Goal: Transaction & Acquisition: Purchase product/service

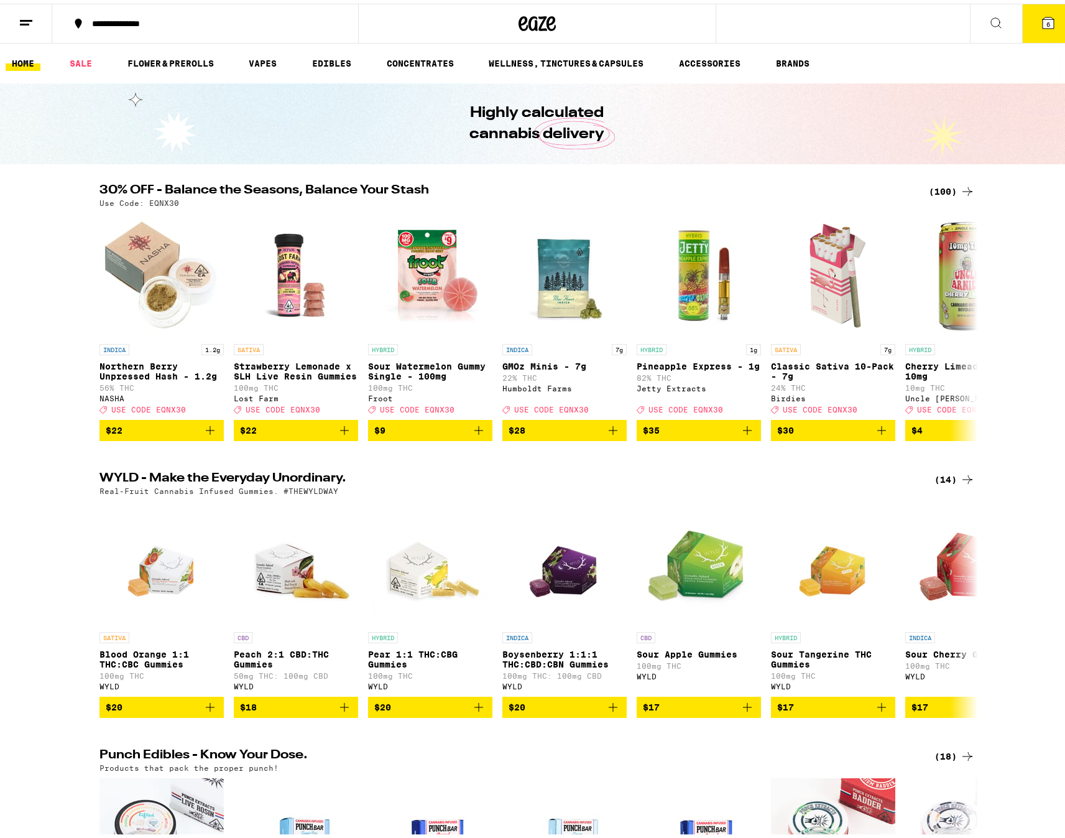
click at [936, 183] on div "(100)" at bounding box center [952, 187] width 46 height 15
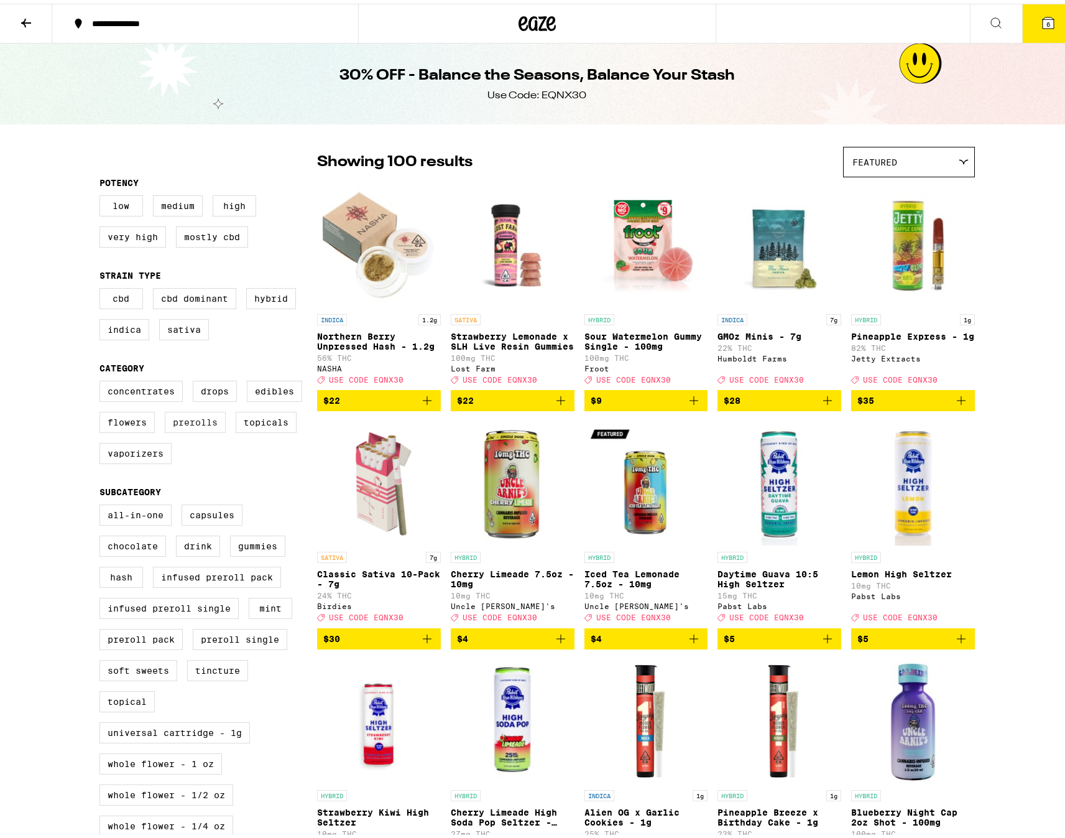
click at [186, 427] on label "Prerolls" at bounding box center [195, 418] width 61 height 21
click at [103, 379] on input "Prerolls" at bounding box center [102, 379] width 1 height 1
checkbox input "true"
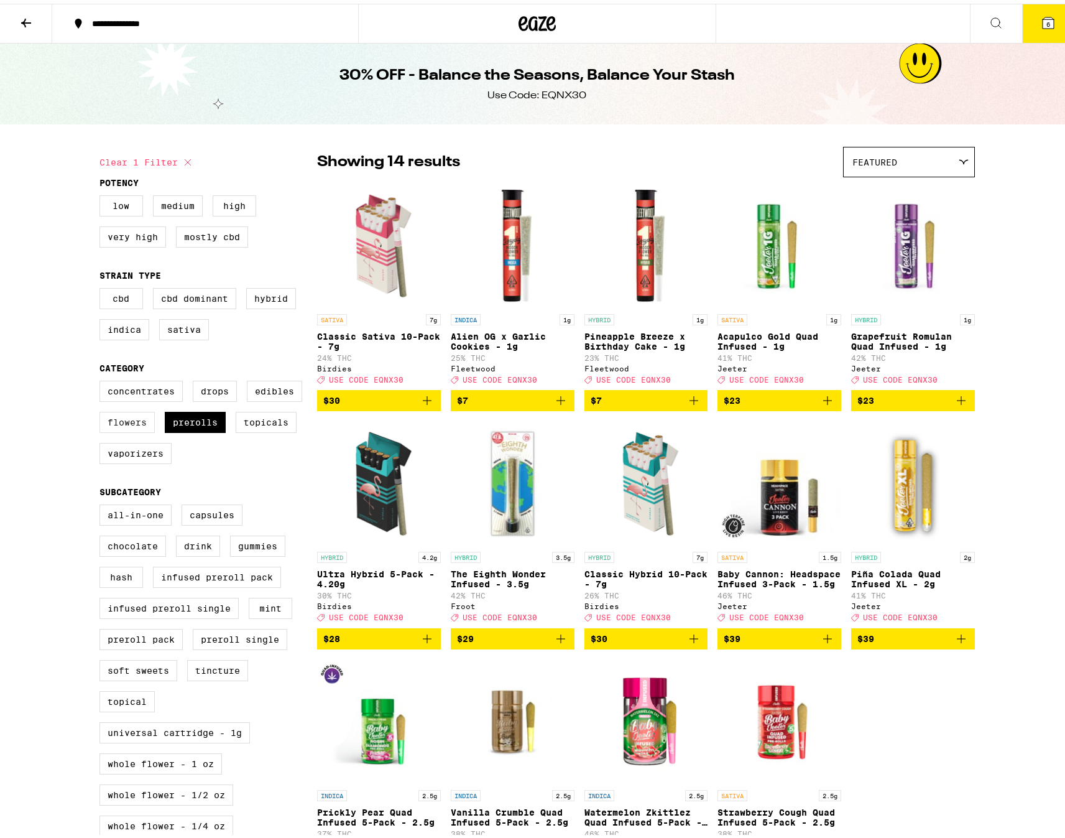
click at [125, 429] on label "Flowers" at bounding box center [127, 418] width 55 height 21
click at [103, 379] on input "Flowers" at bounding box center [102, 379] width 1 height 1
checkbox input "true"
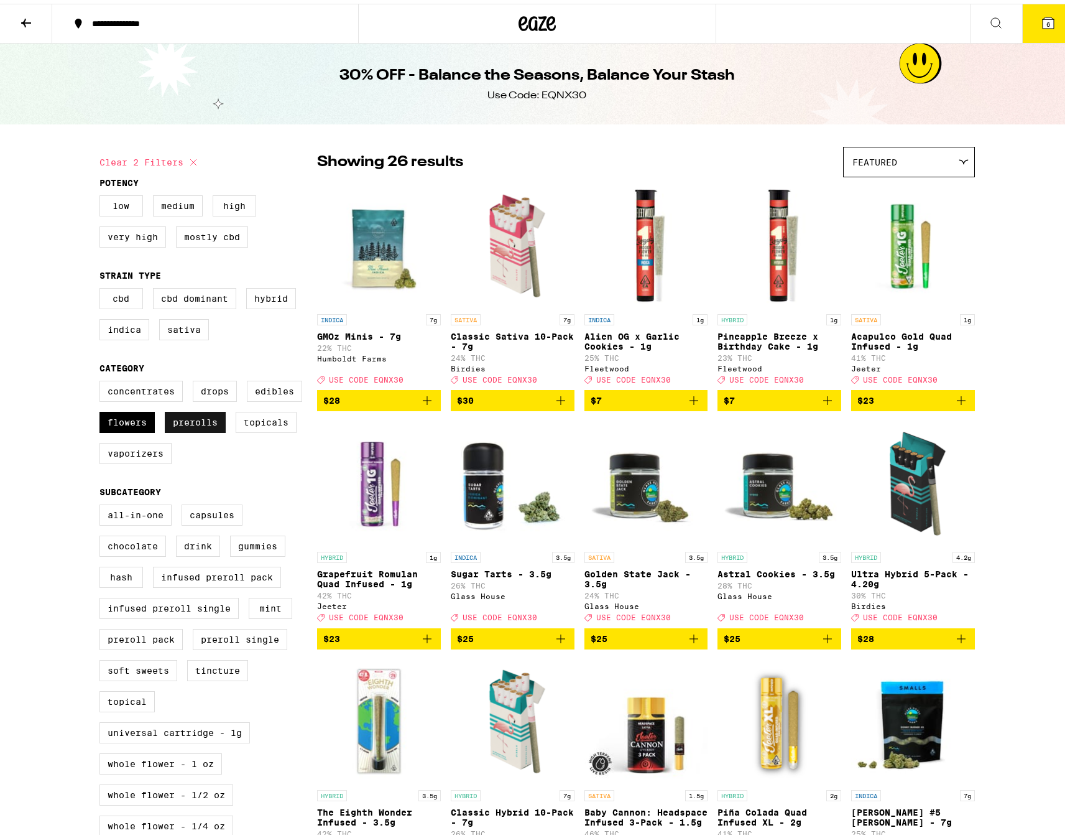
click at [195, 429] on label "Prerolls" at bounding box center [195, 418] width 61 height 21
click at [103, 379] on input "Prerolls" at bounding box center [102, 379] width 1 height 1
checkbox input "false"
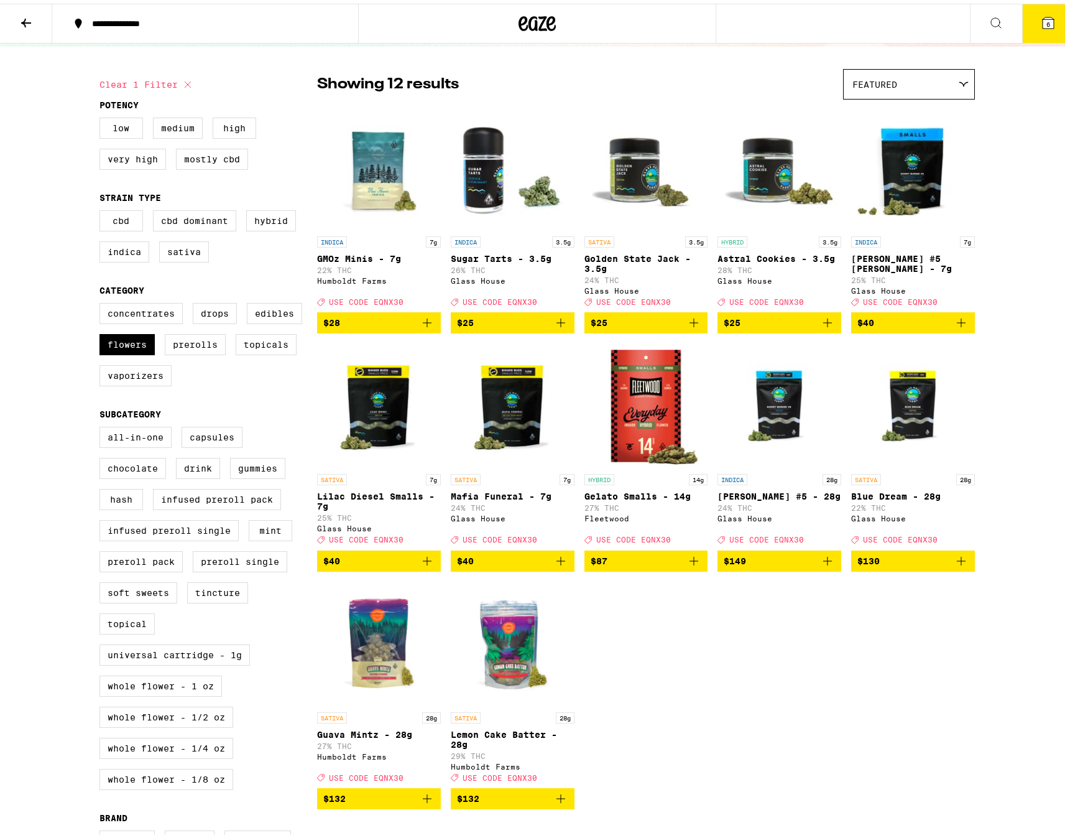
scroll to position [124, 0]
